Goal: Navigation & Orientation: Go to known website

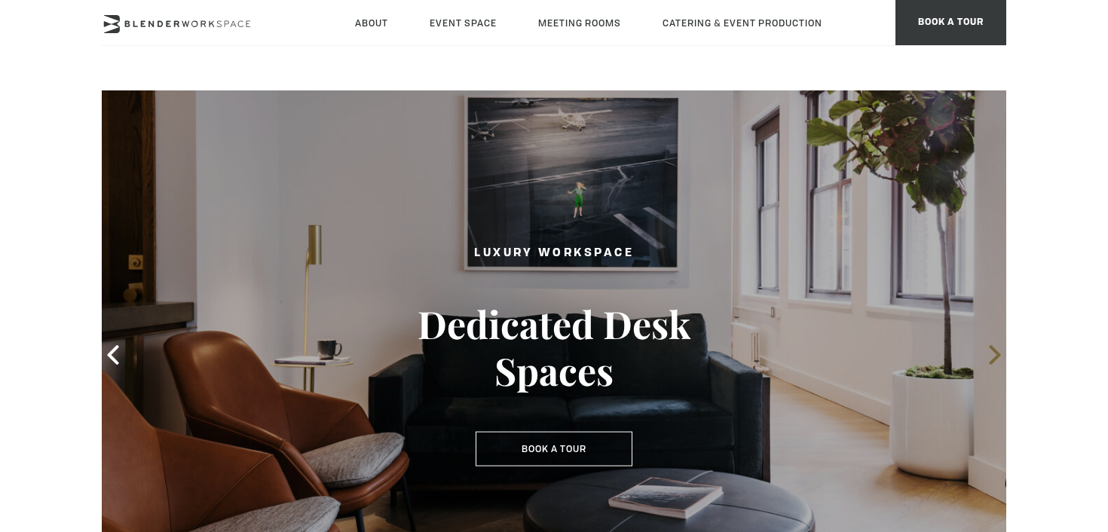
click at [993, 360] on icon at bounding box center [994, 355] width 11 height 20
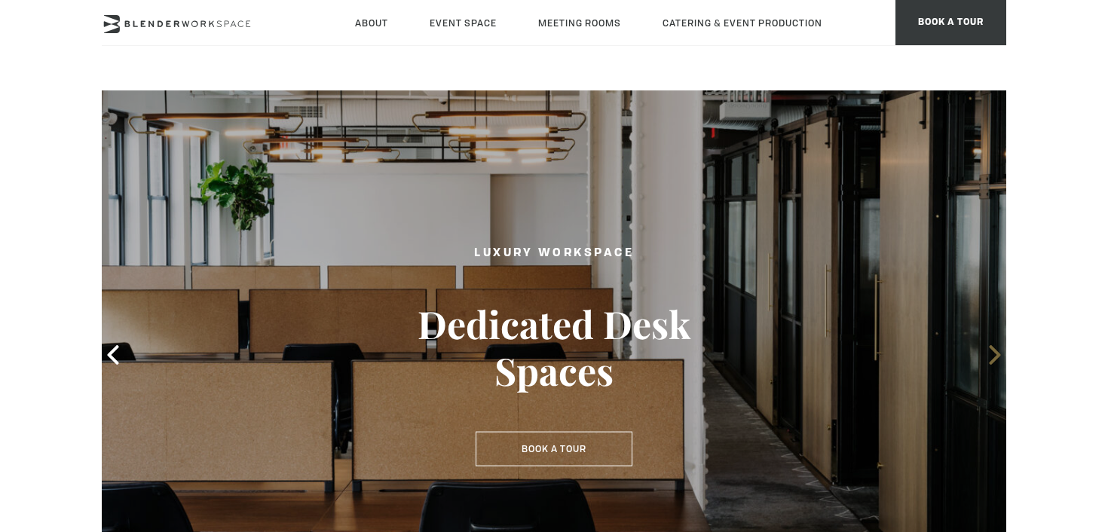
click at [993, 360] on icon at bounding box center [994, 355] width 11 height 20
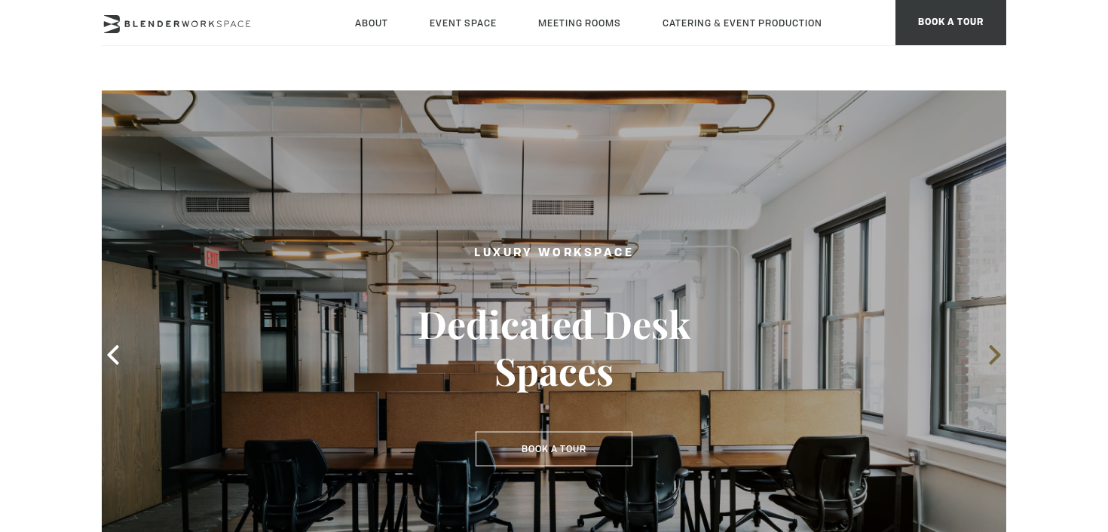
click at [993, 360] on icon at bounding box center [994, 355] width 11 height 20
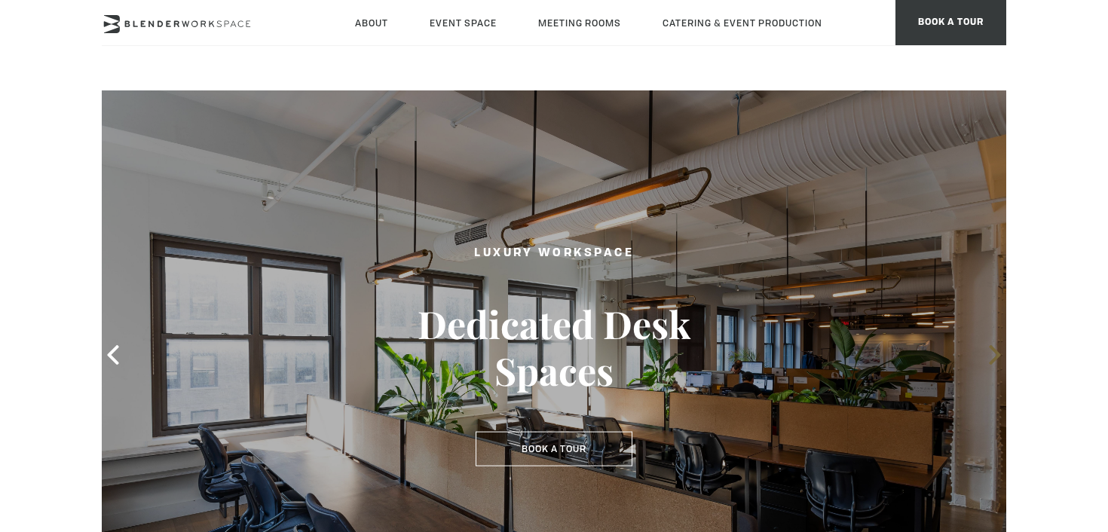
click at [998, 354] on icon at bounding box center [994, 355] width 11 height 20
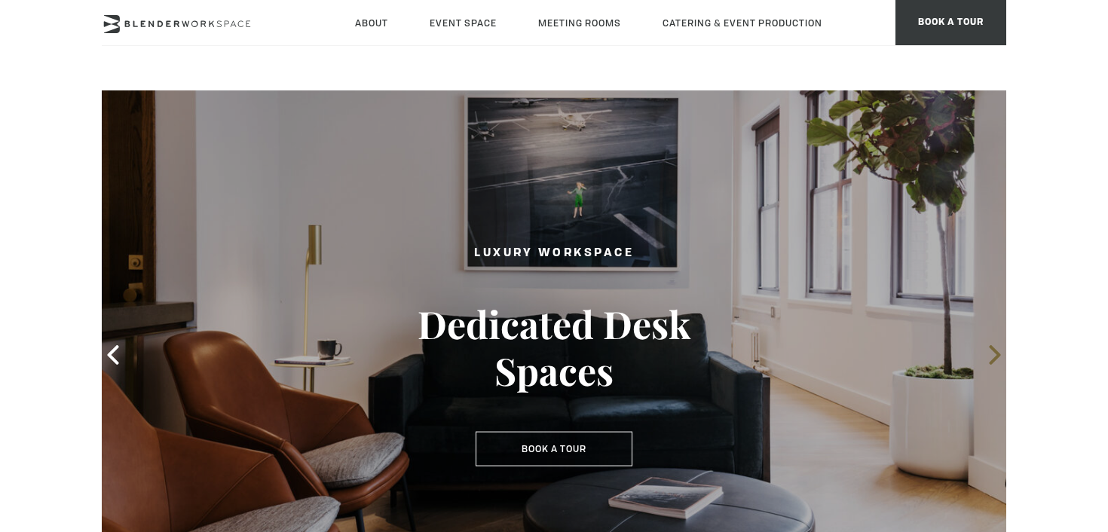
click at [999, 354] on icon at bounding box center [994, 355] width 11 height 20
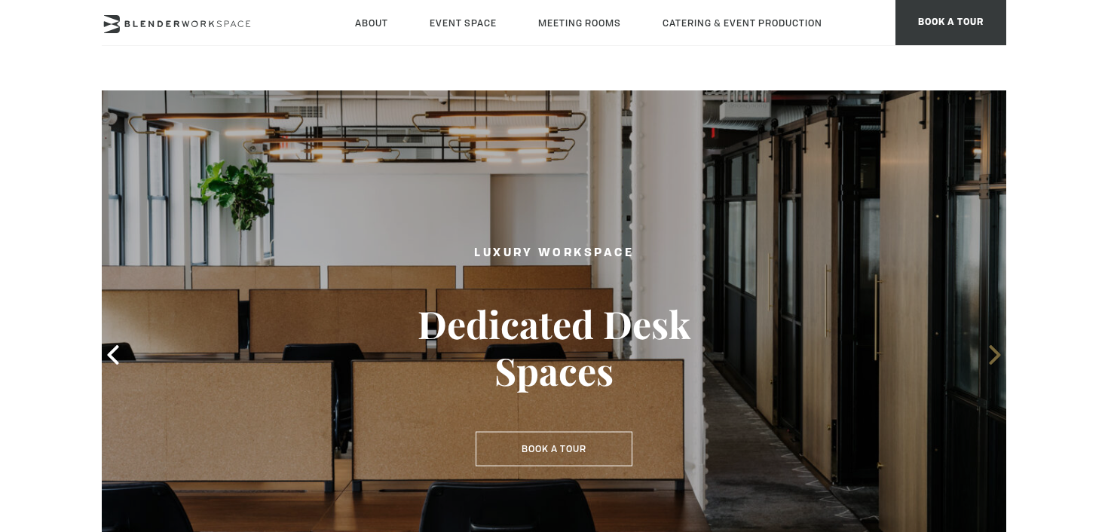
click at [998, 354] on icon at bounding box center [994, 355] width 11 height 20
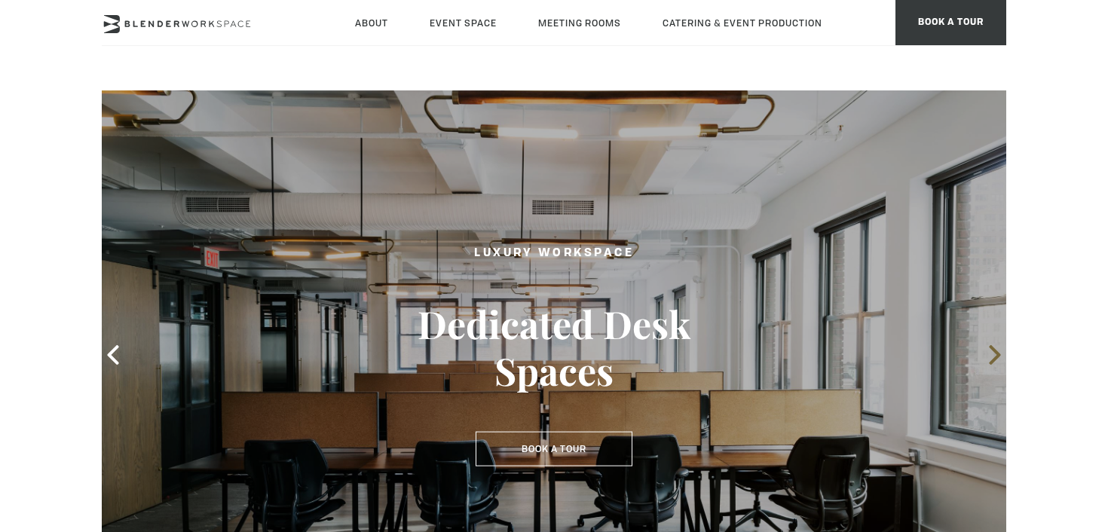
click at [998, 354] on icon at bounding box center [994, 355] width 11 height 20
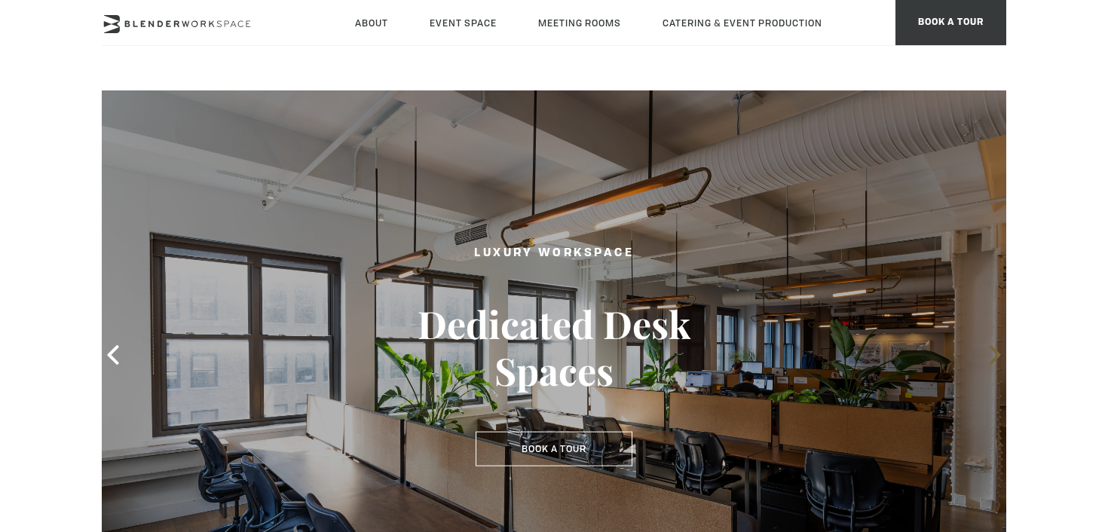
click at [998, 354] on icon at bounding box center [994, 355] width 11 height 20
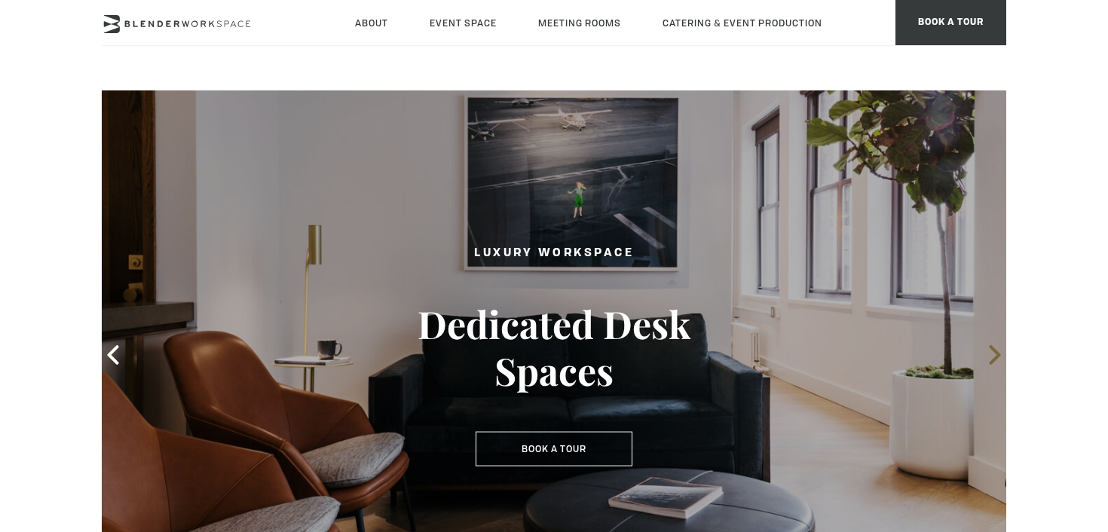
click at [998, 354] on icon at bounding box center [994, 355] width 11 height 20
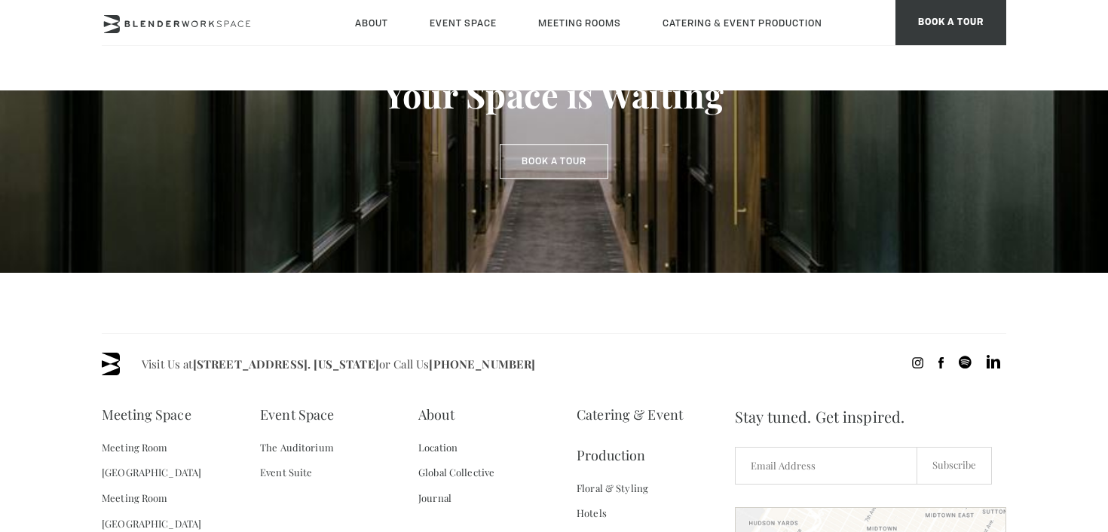
scroll to position [1394, 0]
